Goal: Information Seeking & Learning: Learn about a topic

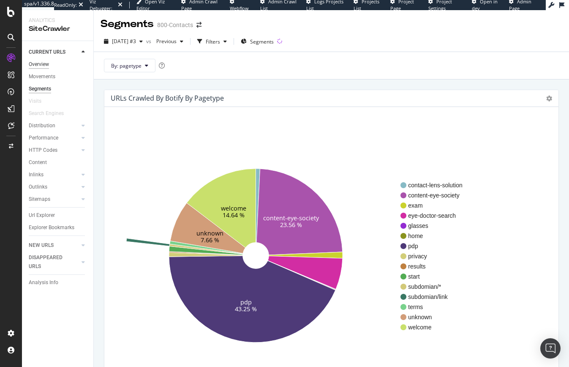
click at [40, 64] on div "Overview" at bounding box center [39, 64] width 20 height 9
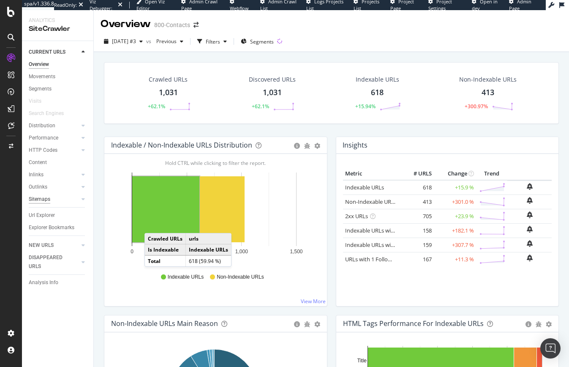
click at [41, 201] on div "Sitemaps" at bounding box center [40, 199] width 22 height 9
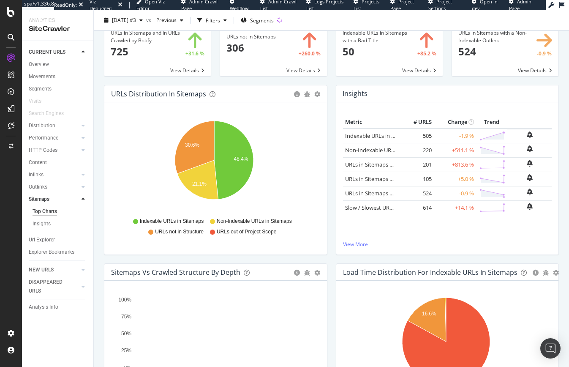
scroll to position [25, 0]
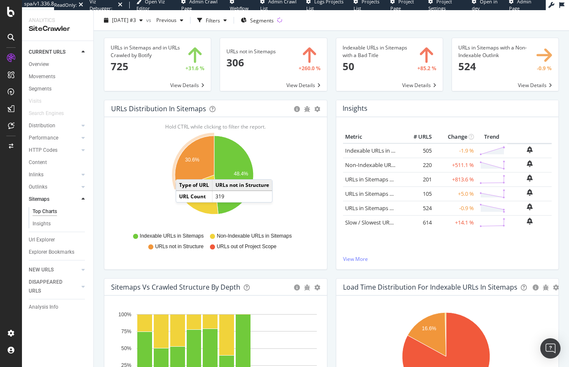
click at [184, 171] on icon "A chart." at bounding box center [194, 162] width 39 height 53
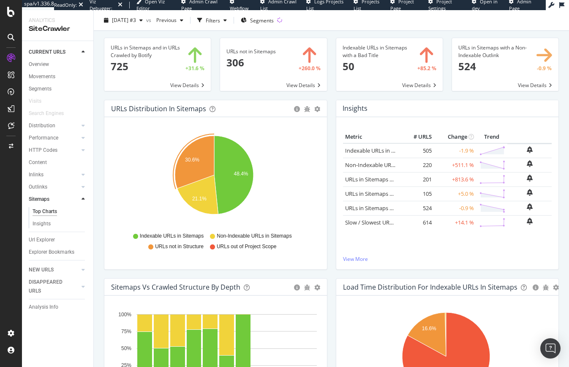
click at [316, 238] on div "Indexable URLs in Sitemaps Non-Indexable URLs in Sitemaps URLs not in Structure…" at bounding box center [215, 239] width 209 height 21
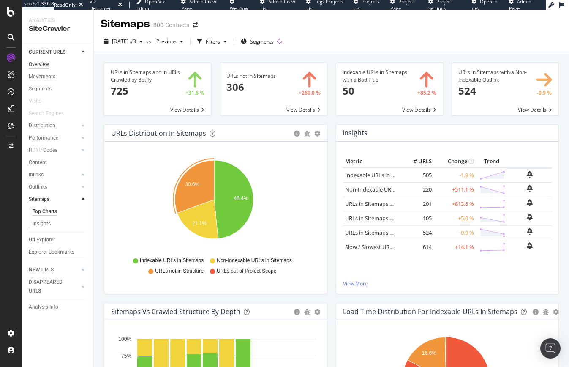
click at [45, 63] on div "Overview" at bounding box center [39, 64] width 20 height 9
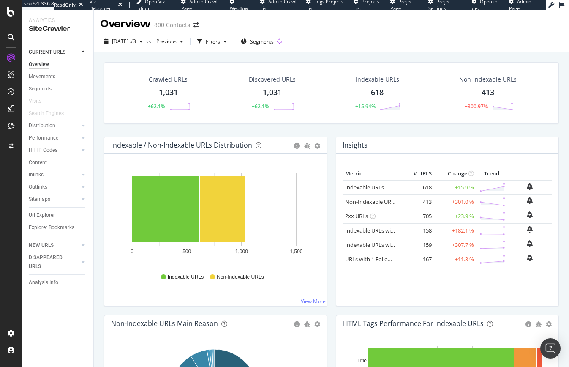
drag, startPoint x: 331, startPoint y: 313, endPoint x: 475, endPoint y: 148, distance: 219.8
click at [332, 313] on div "Insights × Close Chart overview-insight-panel - API Requests List Area Type Req…" at bounding box center [448, 225] width 232 height 178
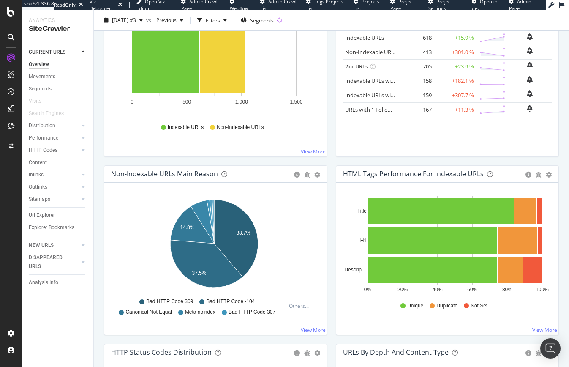
scroll to position [169, 0]
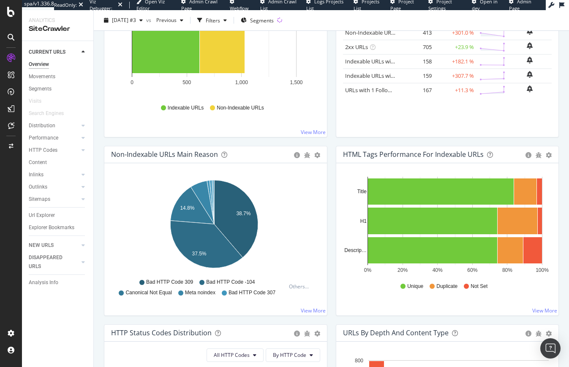
drag, startPoint x: 44, startPoint y: 196, endPoint x: 334, endPoint y: 184, distance: 289.6
click at [44, 196] on div "Sitemaps" at bounding box center [40, 199] width 22 height 9
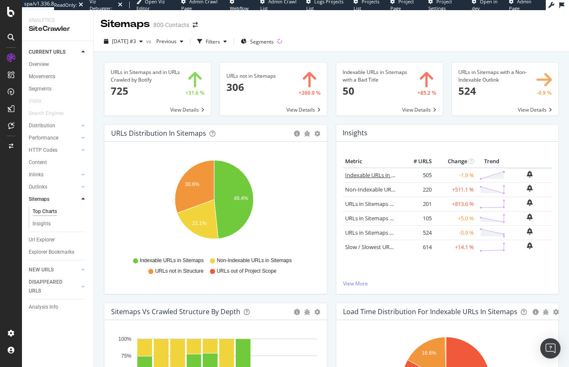
click at [367, 175] on link "Indexable URLs in Sitemaps" at bounding box center [379, 175] width 69 height 8
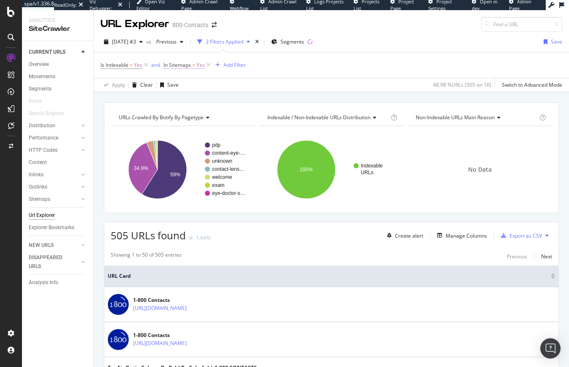
click at [200, 64] on span "Yes" at bounding box center [200, 65] width 8 height 12
click at [178, 98] on span "Yes" at bounding box center [176, 98] width 8 height 7
drag, startPoint x: 186, startPoint y: 129, endPoint x: 190, endPoint y: 126, distance: 5.2
click at [186, 128] on div "No" at bounding box center [218, 126] width 90 height 11
drag, startPoint x: 259, startPoint y: 117, endPoint x: 128, endPoint y: 73, distance: 138.5
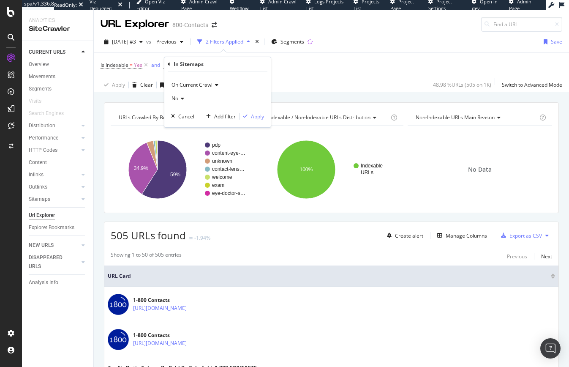
click at [259, 116] on div "Apply" at bounding box center [257, 116] width 13 height 7
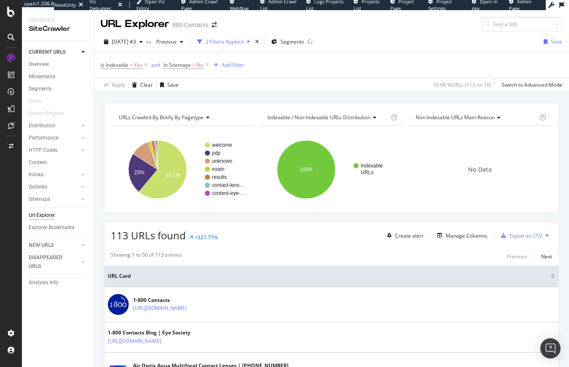
click at [545, 236] on icon at bounding box center [546, 235] width 3 height 5
click at [259, 44] on icon "times" at bounding box center [257, 41] width 4 height 5
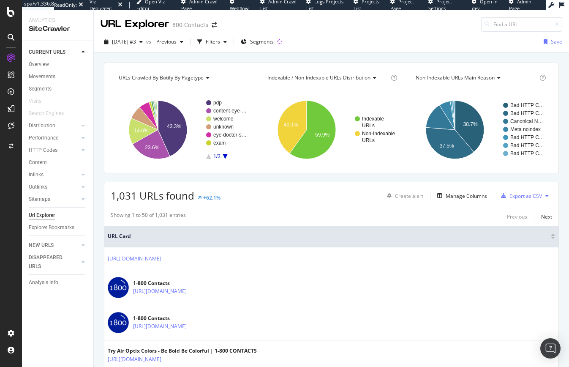
drag, startPoint x: 35, startPoint y: 65, endPoint x: 122, endPoint y: 177, distance: 141.1
click at [36, 66] on div "Overview" at bounding box center [39, 64] width 20 height 9
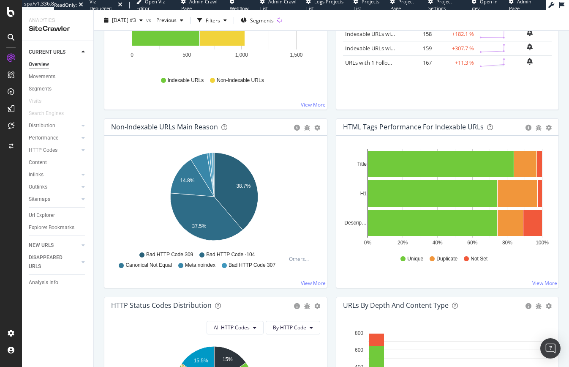
scroll to position [211, 0]
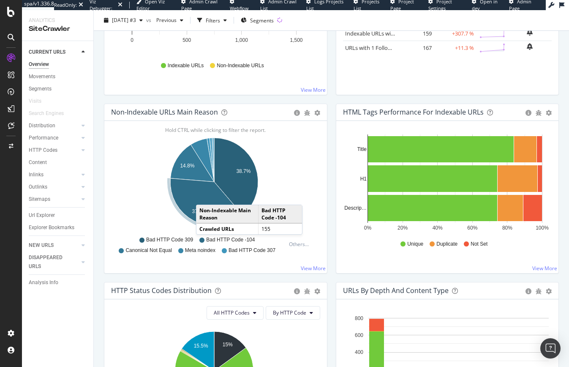
drag, startPoint x: 204, startPoint y: 196, endPoint x: 327, endPoint y: 124, distance: 142.2
click at [204, 196] on icon "A chart." at bounding box center [206, 201] width 73 height 47
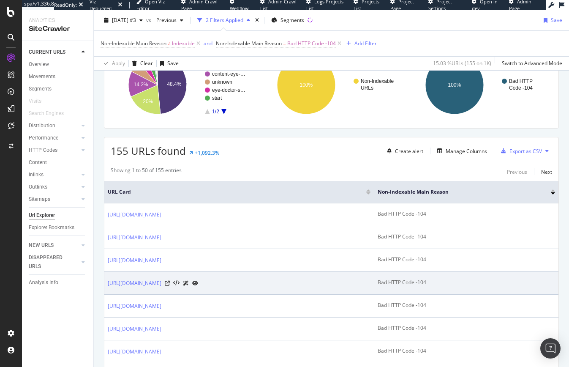
scroll to position [42, 0]
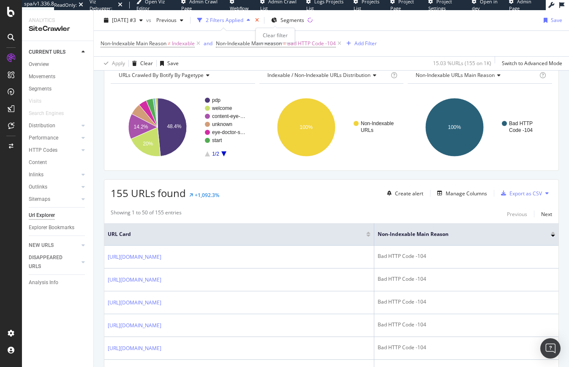
click at [259, 22] on icon "times" at bounding box center [257, 20] width 4 height 5
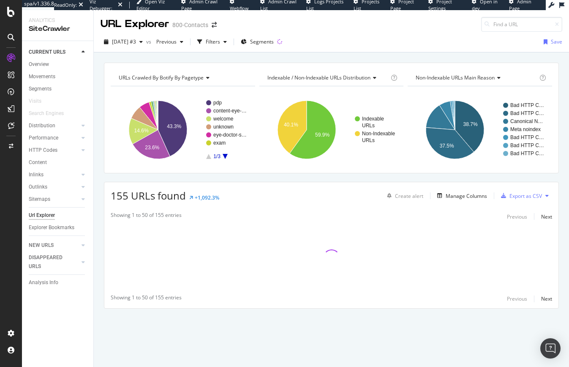
drag, startPoint x: 42, startPoint y: 66, endPoint x: 229, endPoint y: 173, distance: 215.5
click at [42, 66] on div "Overview" at bounding box center [39, 64] width 20 height 9
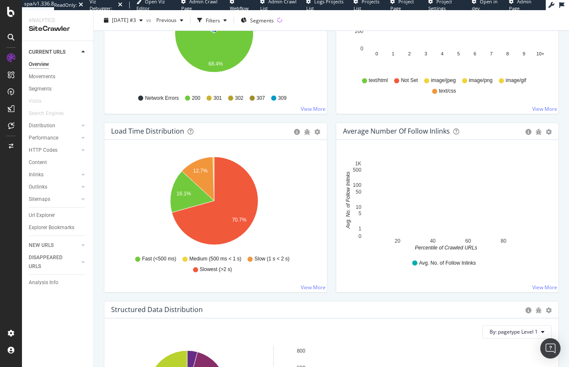
scroll to position [549, 0]
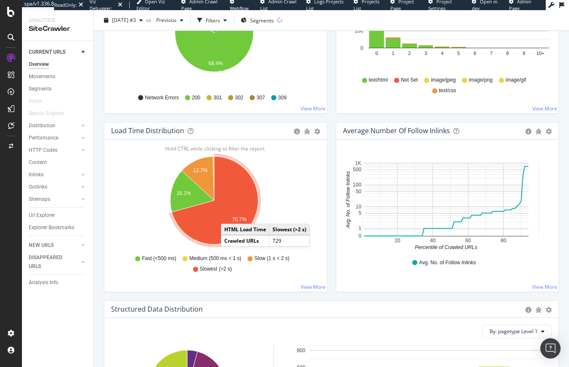
click at [229, 215] on icon "A chart." at bounding box center [215, 200] width 86 height 88
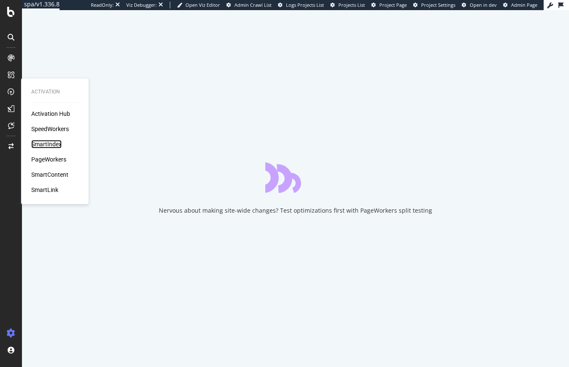
click at [51, 144] on div "SmartIndex" at bounding box center [46, 144] width 30 height 8
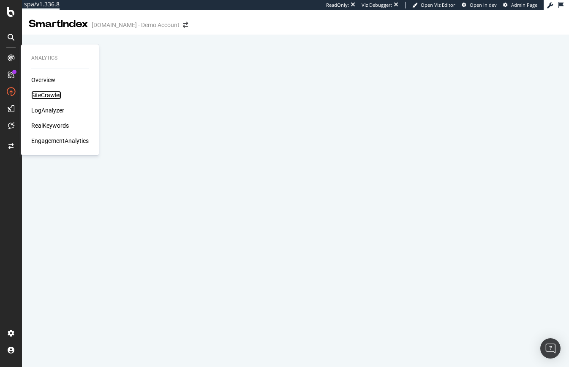
click at [50, 94] on div "SiteCrawler" at bounding box center [46, 95] width 30 height 8
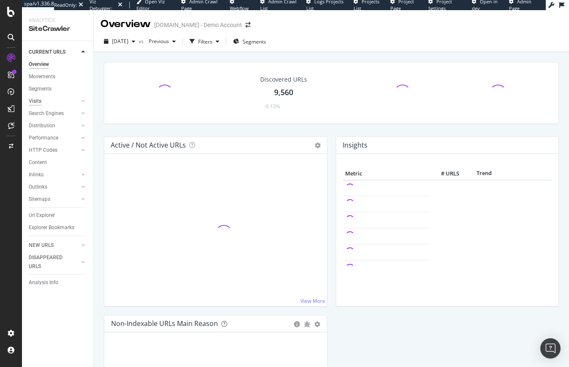
click at [35, 102] on div "Visits" at bounding box center [35, 101] width 13 height 9
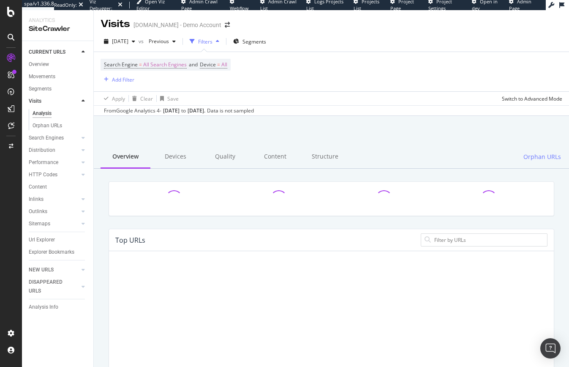
click at [38, 122] on div "Orphan URLs" at bounding box center [48, 125] width 30 height 9
click at [40, 125] on div "Orphan URLs" at bounding box center [48, 125] width 30 height 9
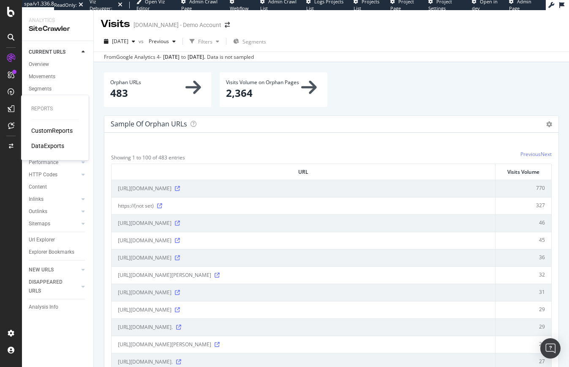
drag, startPoint x: 55, startPoint y: 132, endPoint x: 11, endPoint y: 106, distance: 51.7
click at [55, 132] on div "CustomReports" at bounding box center [51, 130] width 41 height 8
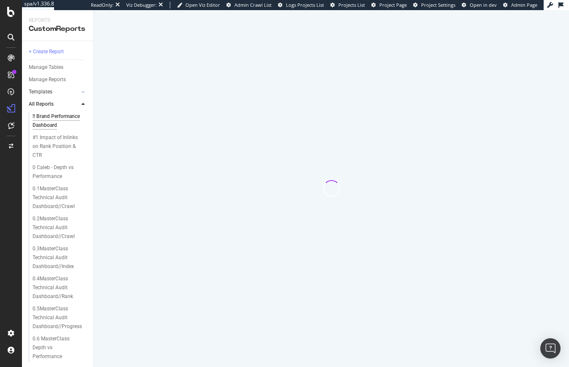
click at [61, 93] on link "Templates" at bounding box center [54, 91] width 50 height 9
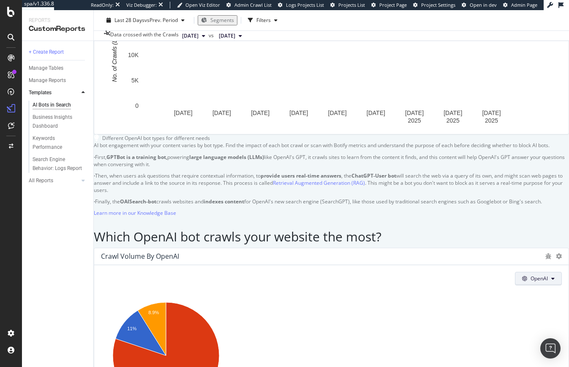
scroll to position [634, 0]
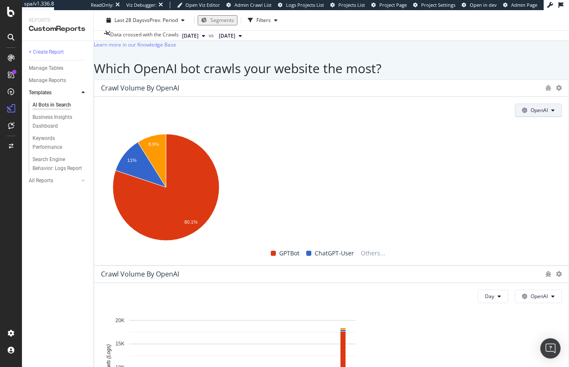
click at [551, 113] on icon at bounding box center [552, 110] width 3 height 5
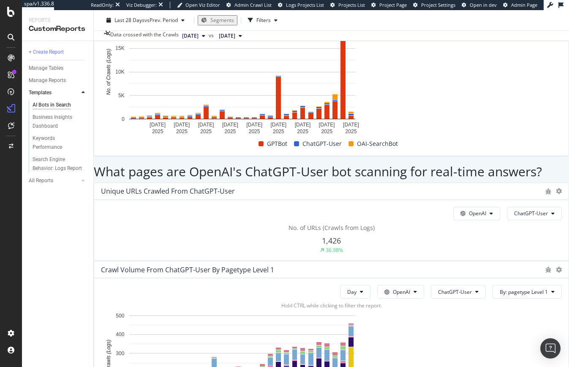
scroll to position [929, 0]
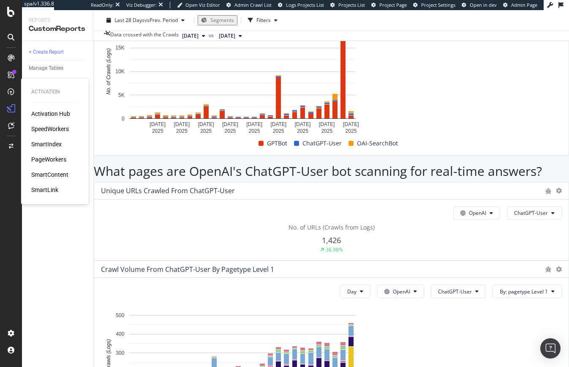
click at [50, 173] on div "SmartContent" at bounding box center [49, 174] width 37 height 8
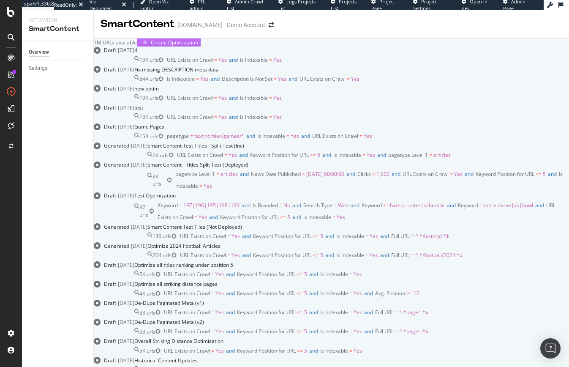
click at [198, 46] on div "Create Optimization" at bounding box center [174, 42] width 47 height 7
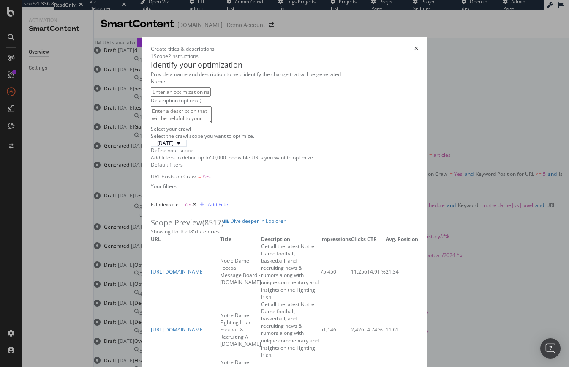
click at [418, 46] on icon "times" at bounding box center [416, 48] width 4 height 5
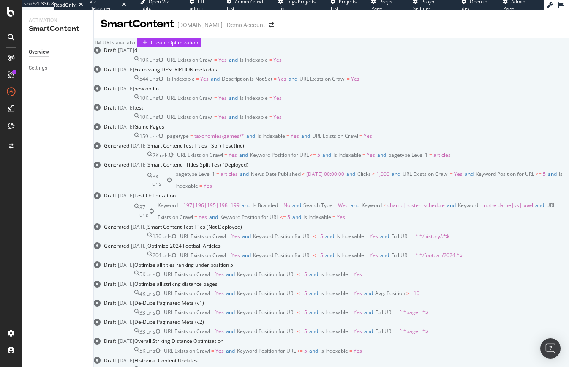
scroll to position [84, 0]
click at [244, 149] on div "Smart Content Test Titles - Split Test (Inc)" at bounding box center [195, 145] width 97 height 7
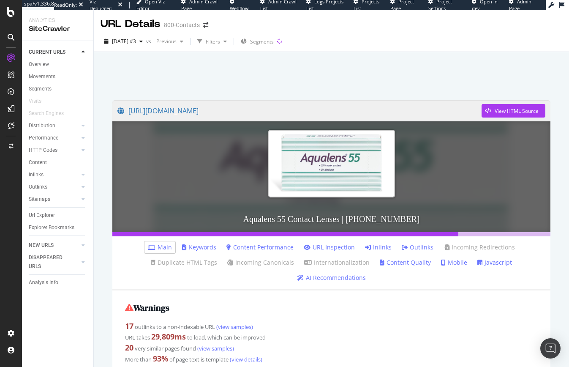
click at [270, 248] on link "Content Performance" at bounding box center [259, 247] width 67 height 8
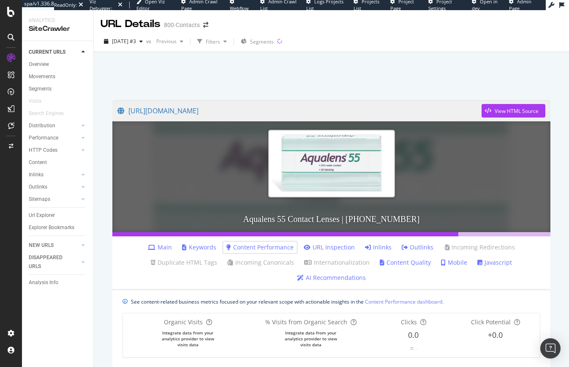
click at [489, 260] on link "Javascript" at bounding box center [494, 262] width 35 height 8
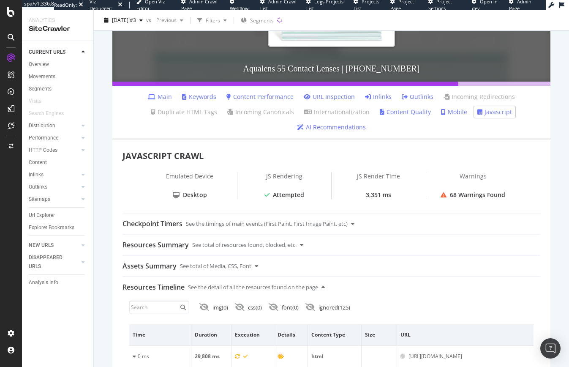
scroll to position [169, 0]
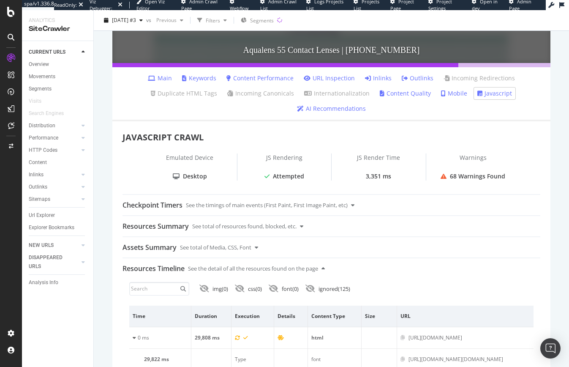
drag, startPoint x: 354, startPoint y: 203, endPoint x: 381, endPoint y: 228, distance: 36.8
click at [354, 203] on div "Checkpoint Timers See the timings of main events (First Paint, First Image Pain…" at bounding box center [332, 205] width 418 height 20
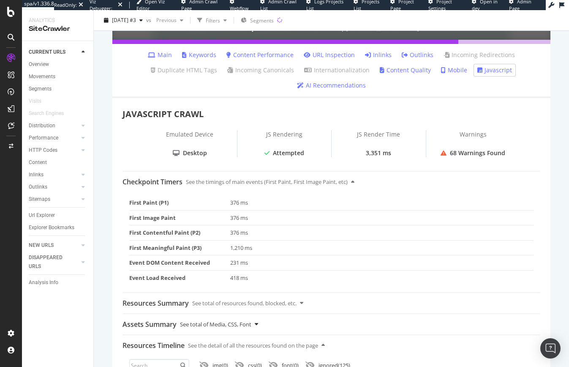
scroll to position [211, 0]
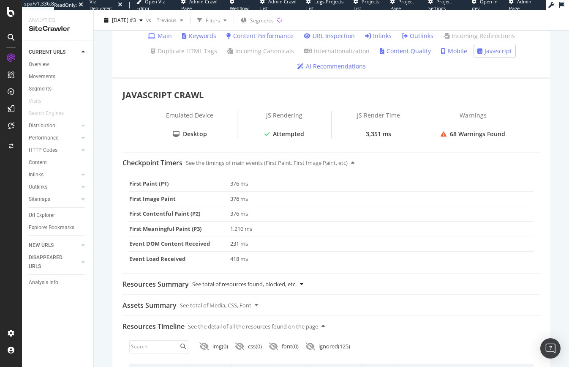
click at [303, 283] on icon at bounding box center [301, 283] width 3 height 5
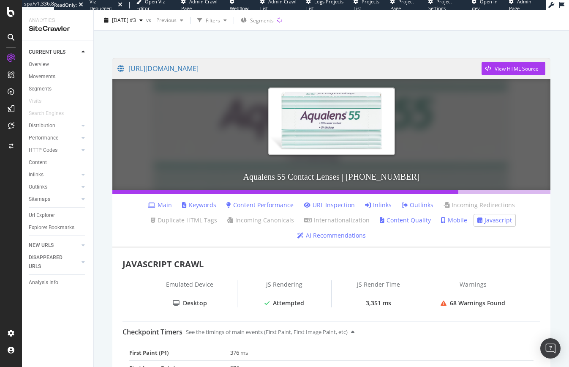
scroll to position [0, 0]
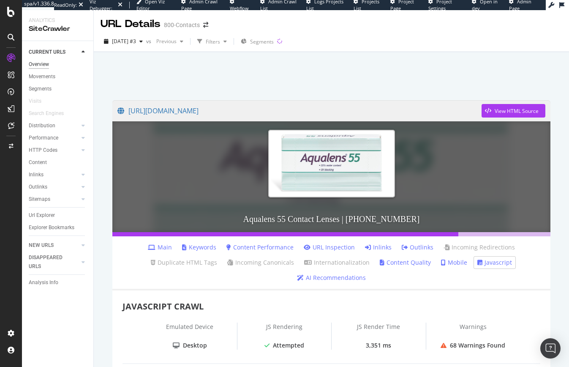
click at [43, 66] on div "Overview" at bounding box center [39, 64] width 20 height 9
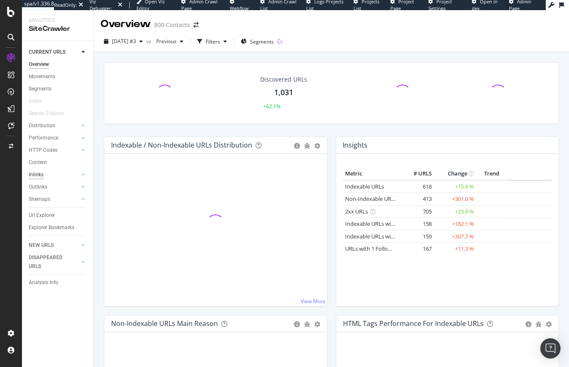
click at [35, 175] on div "Inlinks" at bounding box center [36, 174] width 15 height 9
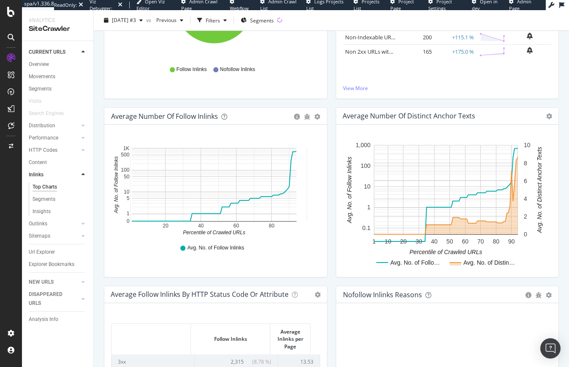
scroll to position [153, 0]
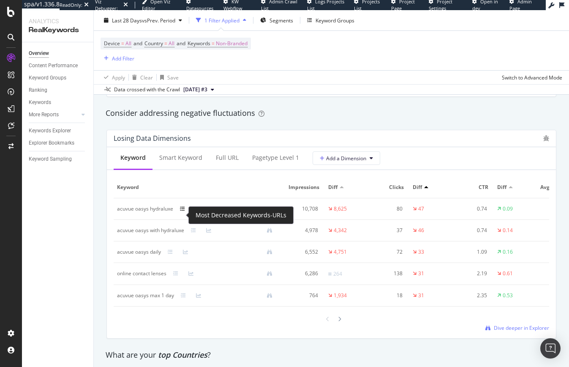
click at [181, 211] on icon at bounding box center [182, 208] width 5 height 5
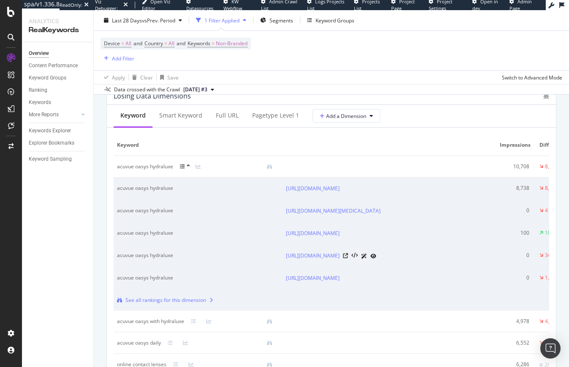
scroll to position [1056, 0]
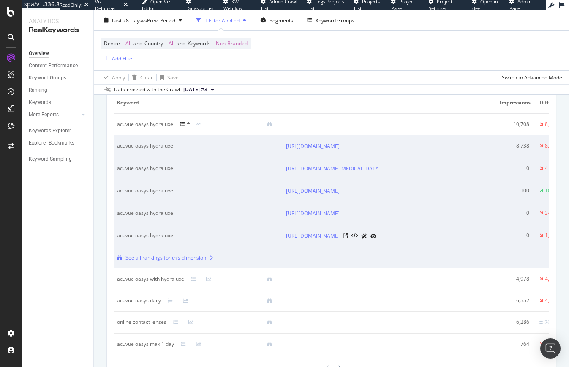
click at [256, 247] on td "acuvue oasys hydraluxe" at bounding box center [198, 236] width 169 height 22
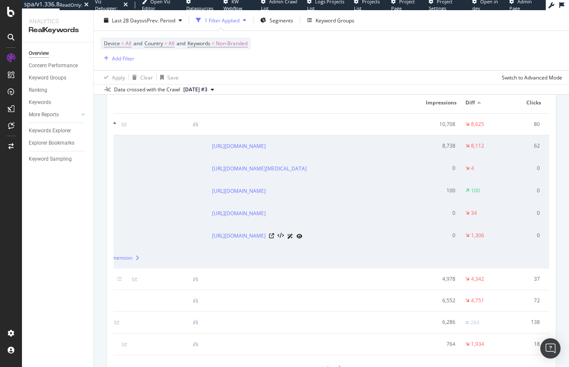
scroll to position [0, 0]
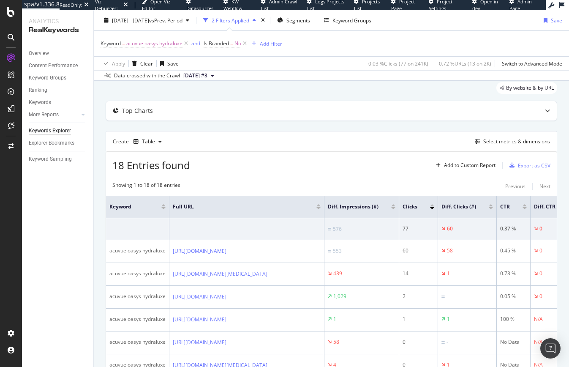
scroll to position [169, 0]
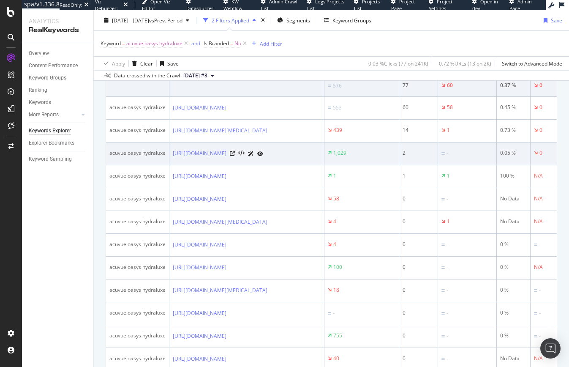
click at [399, 164] on td "1,029" at bounding box center [361, 153] width 75 height 23
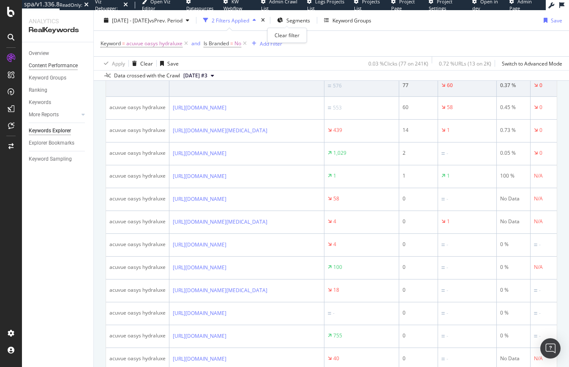
drag, startPoint x: 284, startPoint y: 19, endPoint x: 48, endPoint y: 64, distance: 240.8
click at [267, 19] on div "times" at bounding box center [262, 20] width 7 height 8
click at [48, 64] on div "Content Performance" at bounding box center [53, 65] width 49 height 9
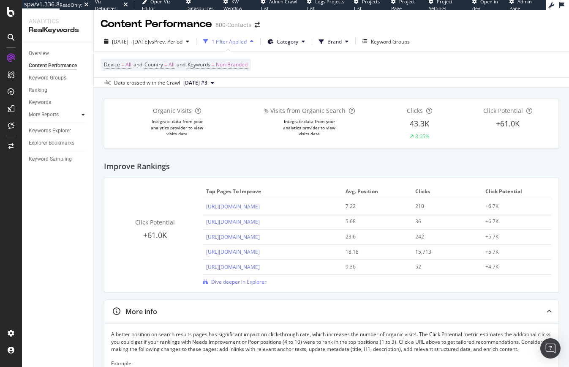
click at [83, 116] on icon at bounding box center [83, 114] width 3 height 5
click at [45, 150] on div "Content" at bounding box center [42, 151] width 18 height 9
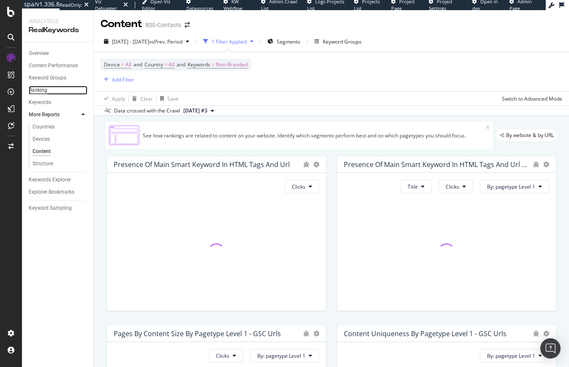
click at [43, 90] on div "Ranking" at bounding box center [38, 90] width 19 height 9
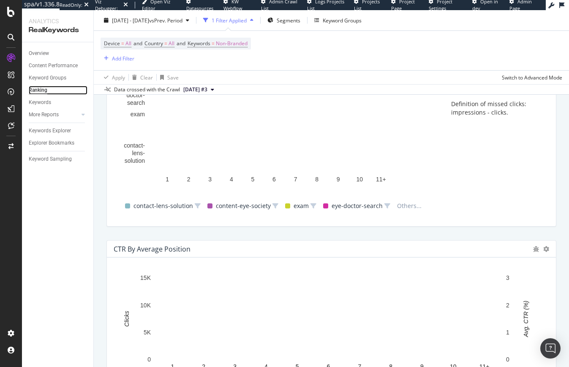
scroll to position [826, 0]
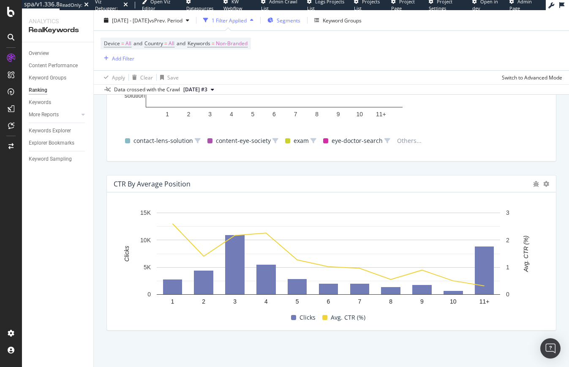
click at [300, 22] on span "Segments" at bounding box center [289, 19] width 24 height 7
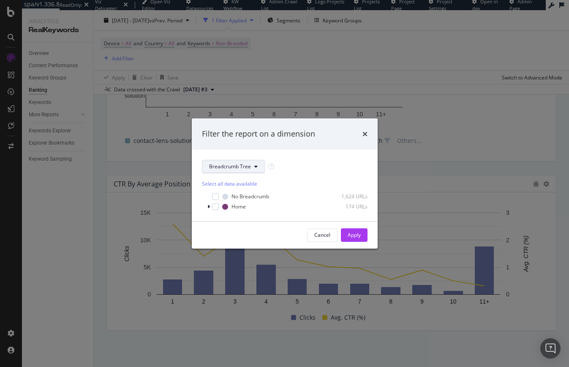
click at [255, 165] on icon "modal" at bounding box center [255, 166] width 3 height 5
click at [232, 194] on span "pagetype" at bounding box center [236, 197] width 54 height 8
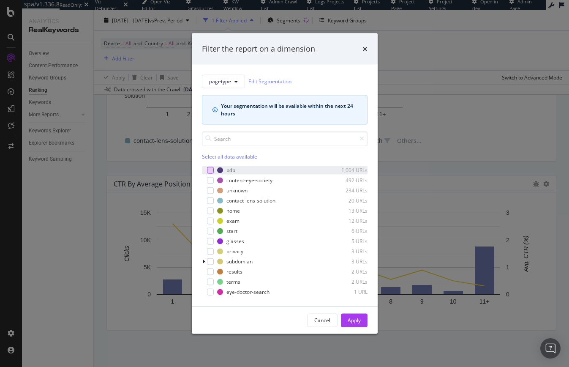
click at [210, 169] on div "modal" at bounding box center [210, 169] width 7 height 7
drag, startPoint x: 353, startPoint y: 319, endPoint x: 287, endPoint y: 340, distance: 68.9
click at [353, 319] on div "Apply" at bounding box center [354, 319] width 13 height 7
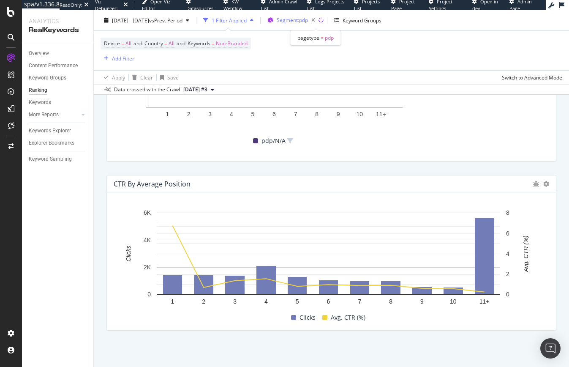
click at [305, 22] on span "Segment: pdp" at bounding box center [292, 19] width 31 height 7
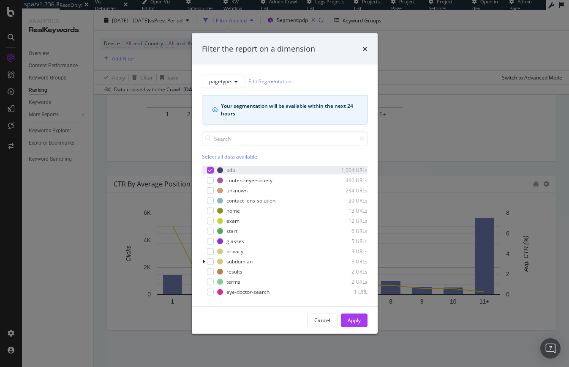
click at [211, 169] on icon "modal" at bounding box center [210, 170] width 4 height 4
click at [211, 241] on div "modal" at bounding box center [210, 240] width 7 height 7
click at [212, 237] on div "glasses 5 URLs" at bounding box center [285, 241] width 166 height 8
click at [364, 49] on icon "times" at bounding box center [364, 48] width 5 height 7
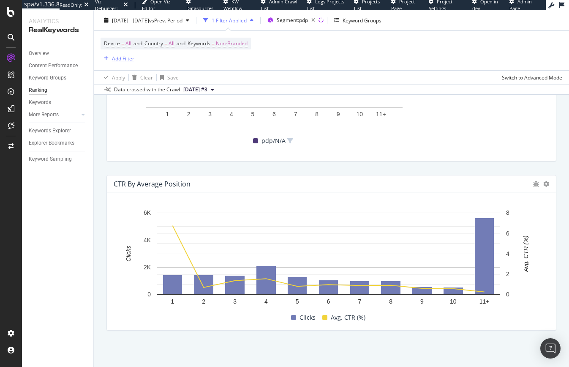
click at [117, 57] on div "Add Filter" at bounding box center [123, 57] width 22 height 7
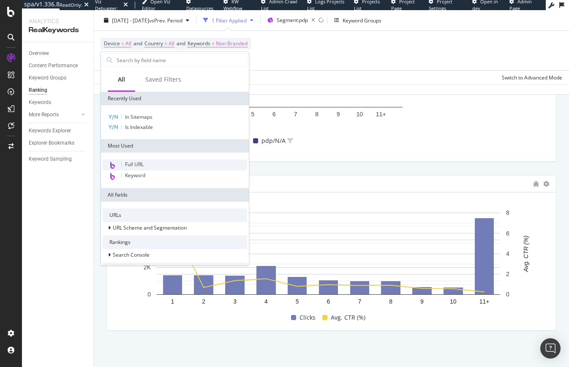
click at [158, 162] on div "Full URL" at bounding box center [175, 164] width 144 height 11
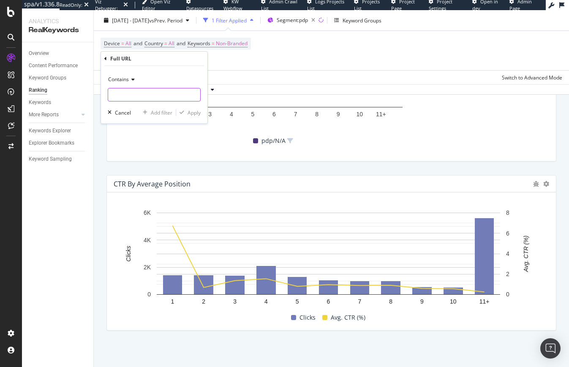
click at [126, 98] on input "text" at bounding box center [154, 95] width 92 height 14
type input "/lenses"
click at [192, 115] on div "Apply" at bounding box center [194, 112] width 13 height 7
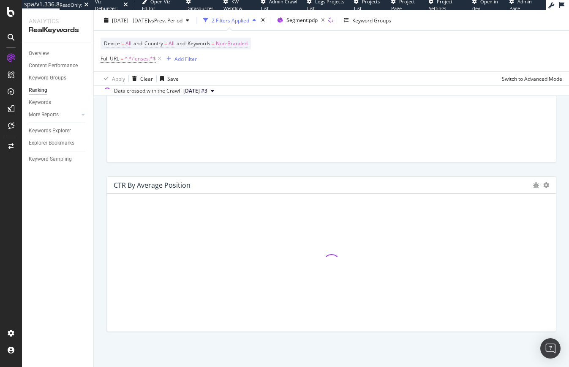
scroll to position [827, 0]
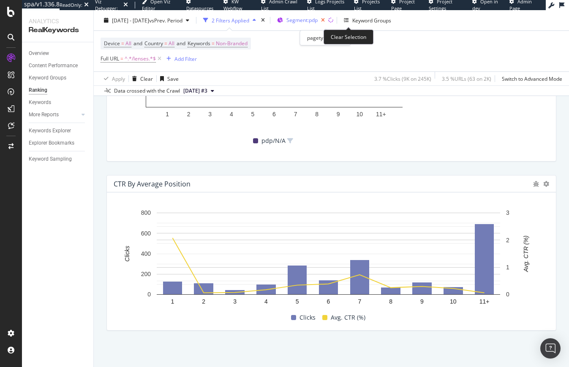
click at [328, 21] on icon "button" at bounding box center [323, 20] width 11 height 12
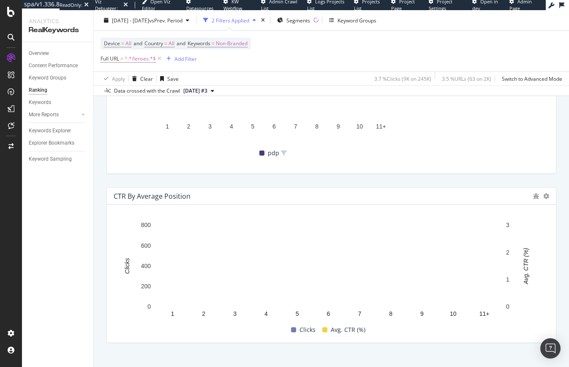
scroll to position [827, 0]
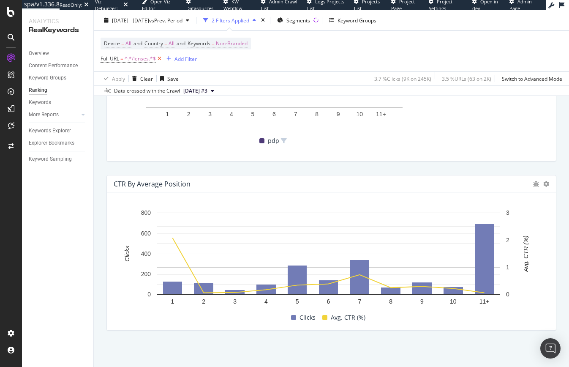
click at [160, 58] on icon at bounding box center [159, 58] width 7 height 8
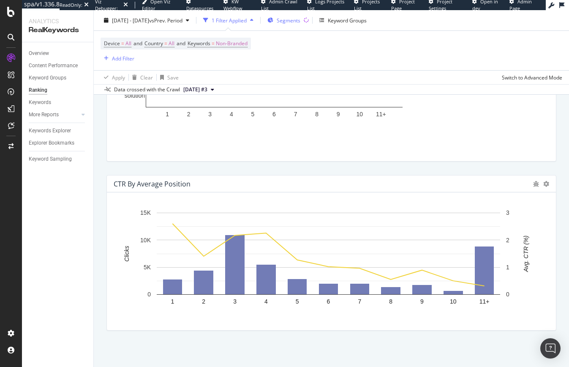
click at [300, 19] on span "Segments" at bounding box center [289, 19] width 24 height 7
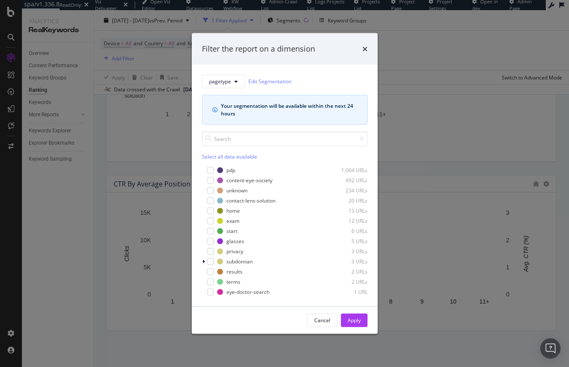
scroll to position [826, 0]
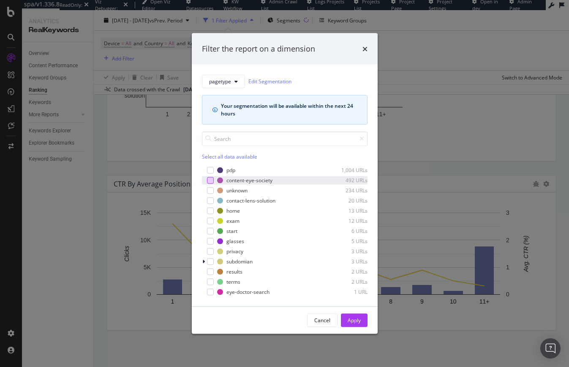
click at [210, 179] on div "modal" at bounding box center [210, 180] width 7 height 7
click at [349, 318] on div "Apply" at bounding box center [354, 319] width 13 height 7
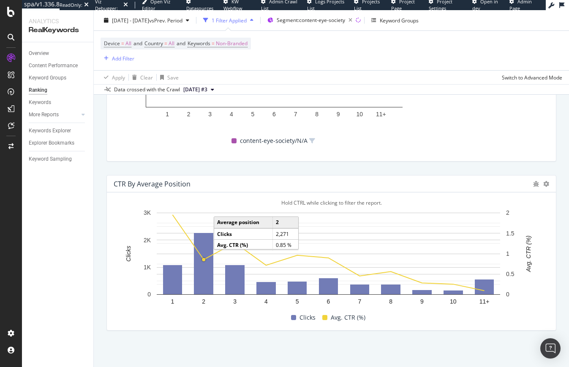
click at [204, 261] on circle "A chart." at bounding box center [203, 259] width 3 height 3
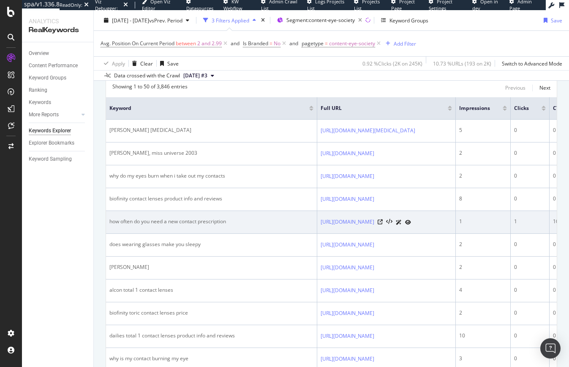
scroll to position [127, 0]
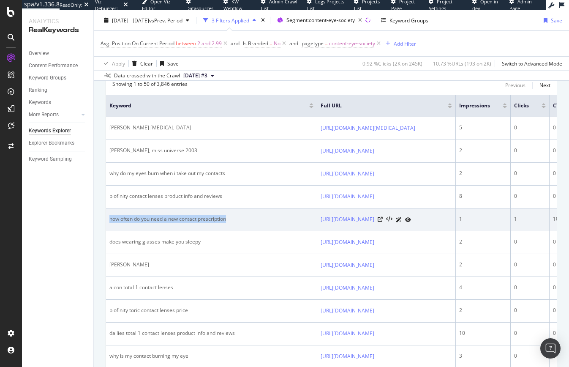
drag, startPoint x: 237, startPoint y: 226, endPoint x: 108, endPoint y: 226, distance: 128.9
click at [108, 226] on td "how often do you need a new contact prescription" at bounding box center [211, 219] width 211 height 23
click at [253, 231] on td "how often do you need a new contact prescription" at bounding box center [211, 219] width 211 height 23
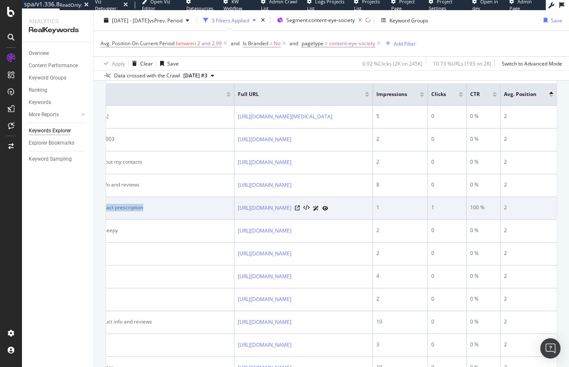
scroll to position [169, 0]
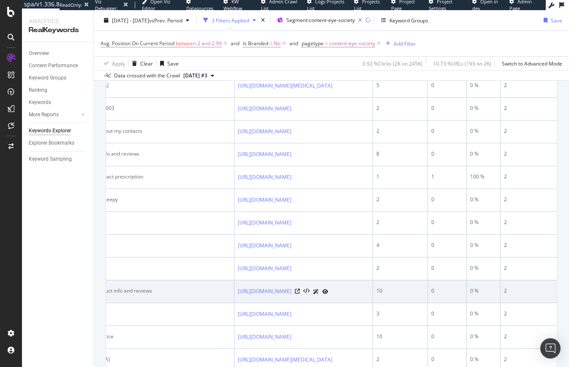
click at [130, 294] on div "dailies total 1 contact lenses product info and reviews" at bounding box center [129, 291] width 204 height 8
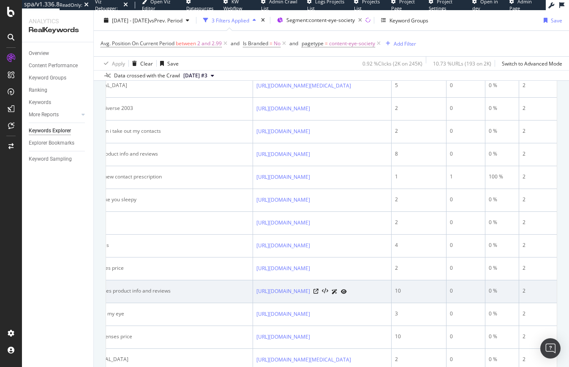
scroll to position [0, 0]
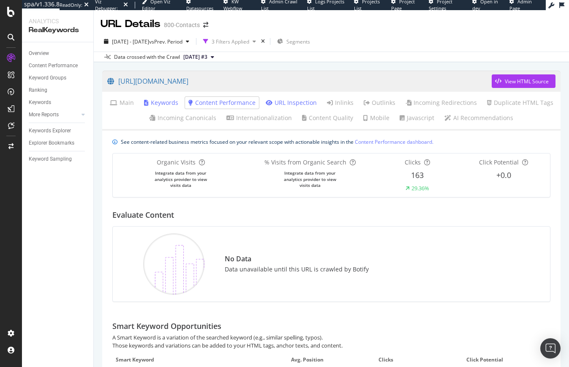
drag, startPoint x: 154, startPoint y: 103, endPoint x: 322, endPoint y: 163, distance: 178.9
click at [155, 103] on link "Keywords" at bounding box center [161, 102] width 34 height 8
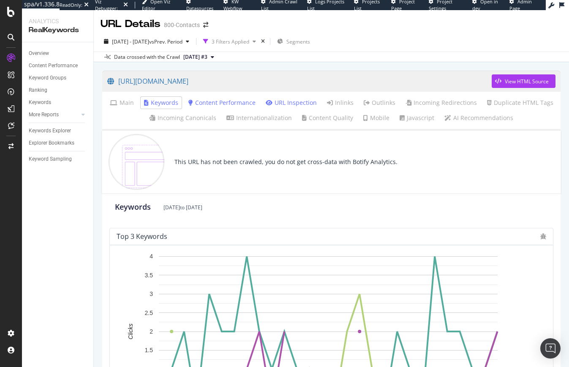
click at [208, 104] on link "Content Performance" at bounding box center [221, 102] width 67 height 8
